Goal: Obtain resource: Download file/media

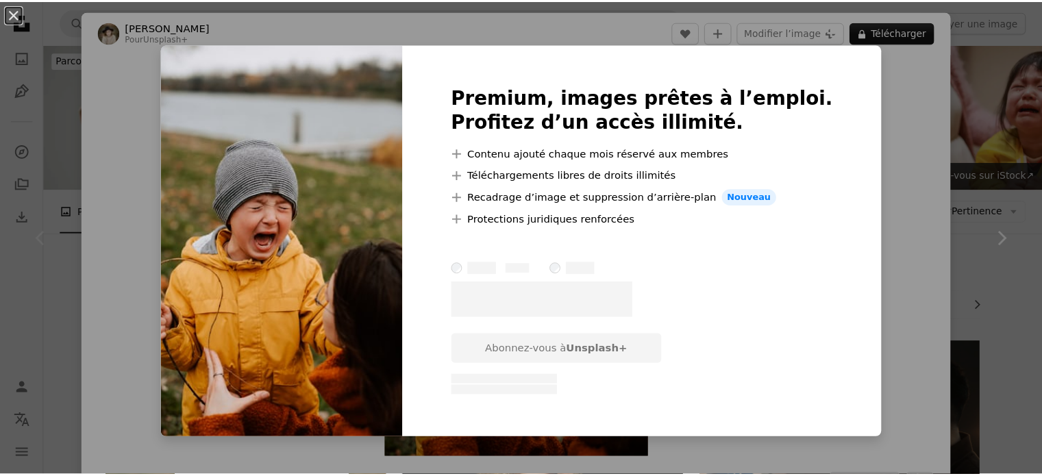
scroll to position [342, 0]
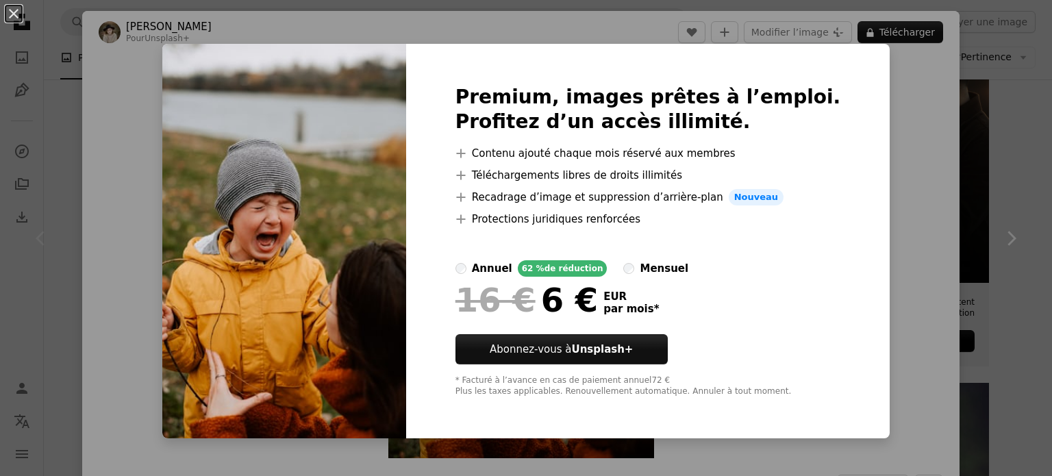
click at [909, 177] on div "An X shape Premium, images prêtes à l’emploi. Profitez d’un accès illimité. A p…" at bounding box center [526, 238] width 1052 height 476
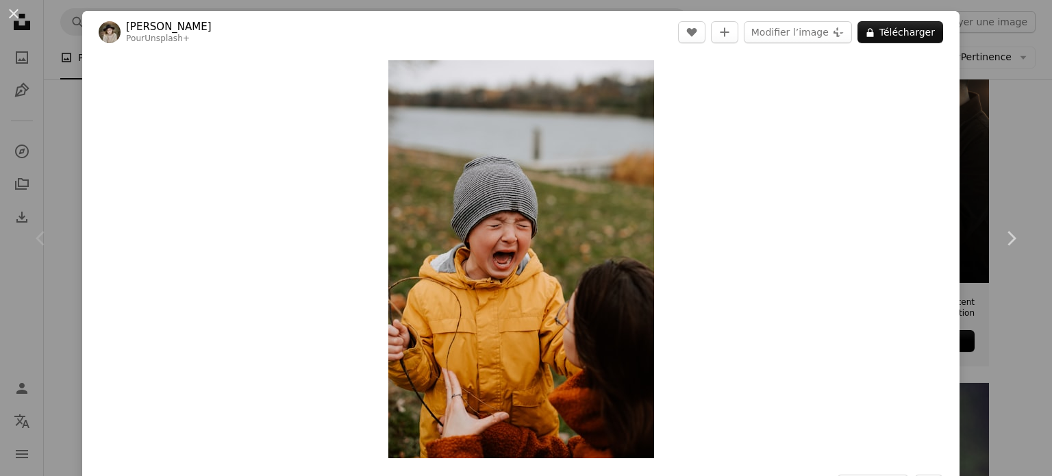
click at [1000, 134] on div "An X shape Chevron left Chevron right [PERSON_NAME] Pour Unsplash+ A heart A pl…" at bounding box center [526, 238] width 1052 height 476
